Goal: Find specific page/section: Find specific page/section

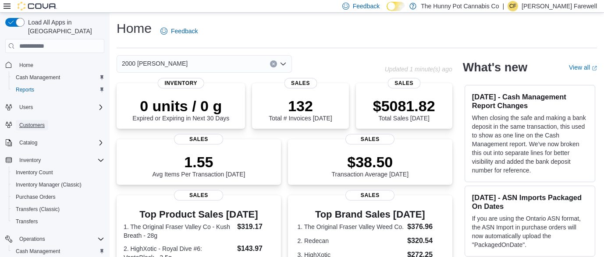
click at [42, 122] on span "Customers" at bounding box center [31, 125] width 25 height 7
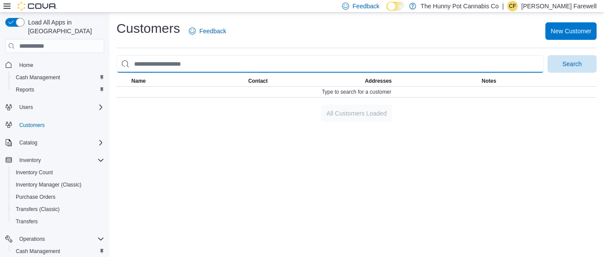
click at [257, 64] on input "search" at bounding box center [331, 64] width 428 height 18
type input "**********"
click at [548, 55] on button "Search" at bounding box center [572, 64] width 49 height 18
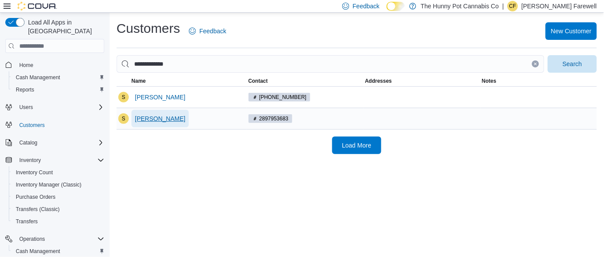
click at [157, 119] on span "Steve Botelho" at bounding box center [160, 118] width 50 height 9
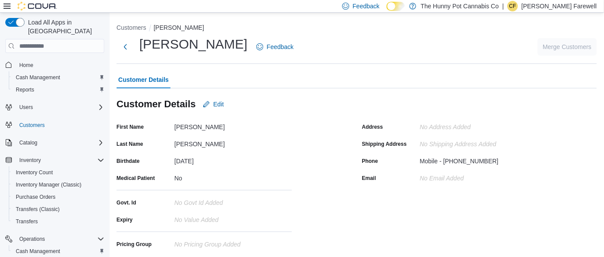
click at [563, 7] on p "Conner Farewell" at bounding box center [559, 6] width 75 height 11
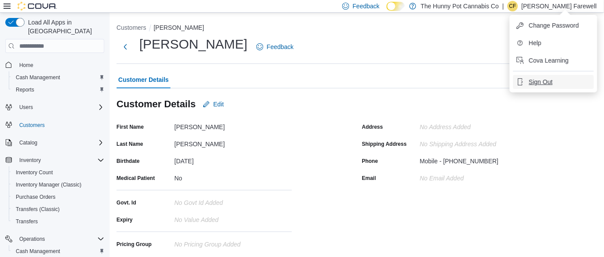
click at [532, 84] on span "Sign Out" at bounding box center [541, 82] width 24 height 9
